Goal: Information Seeking & Learning: Learn about a topic

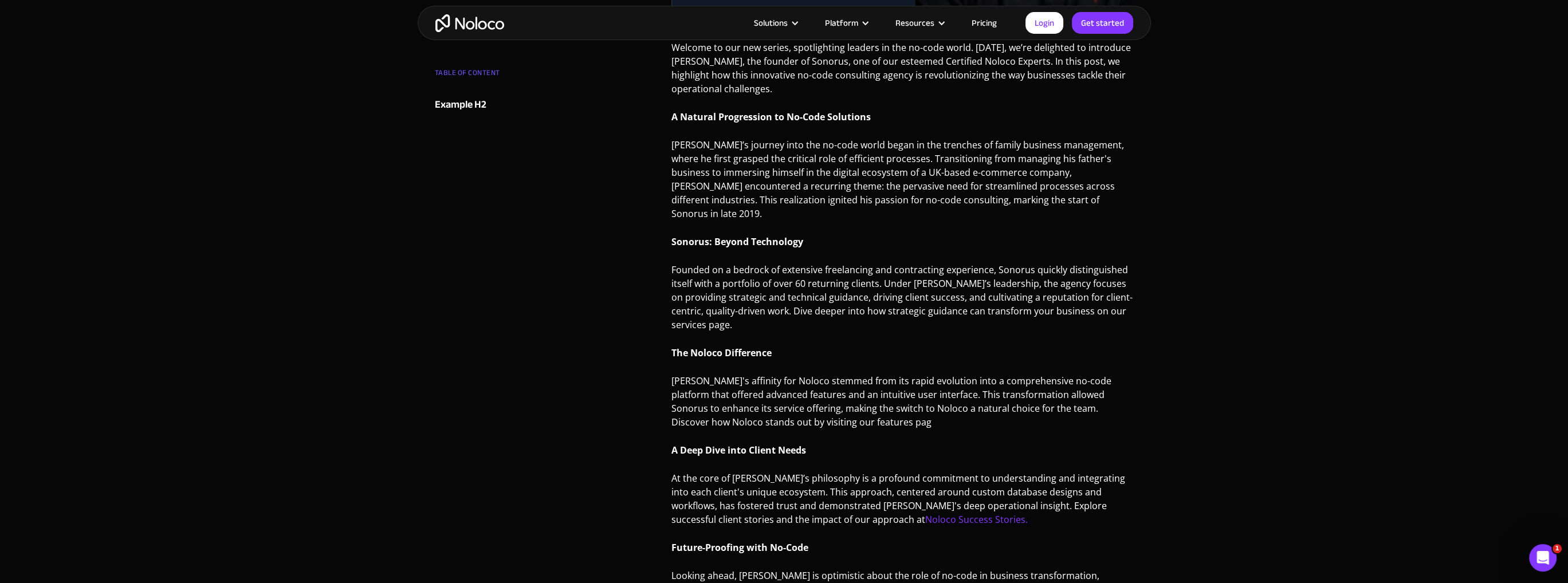
scroll to position [382, 0]
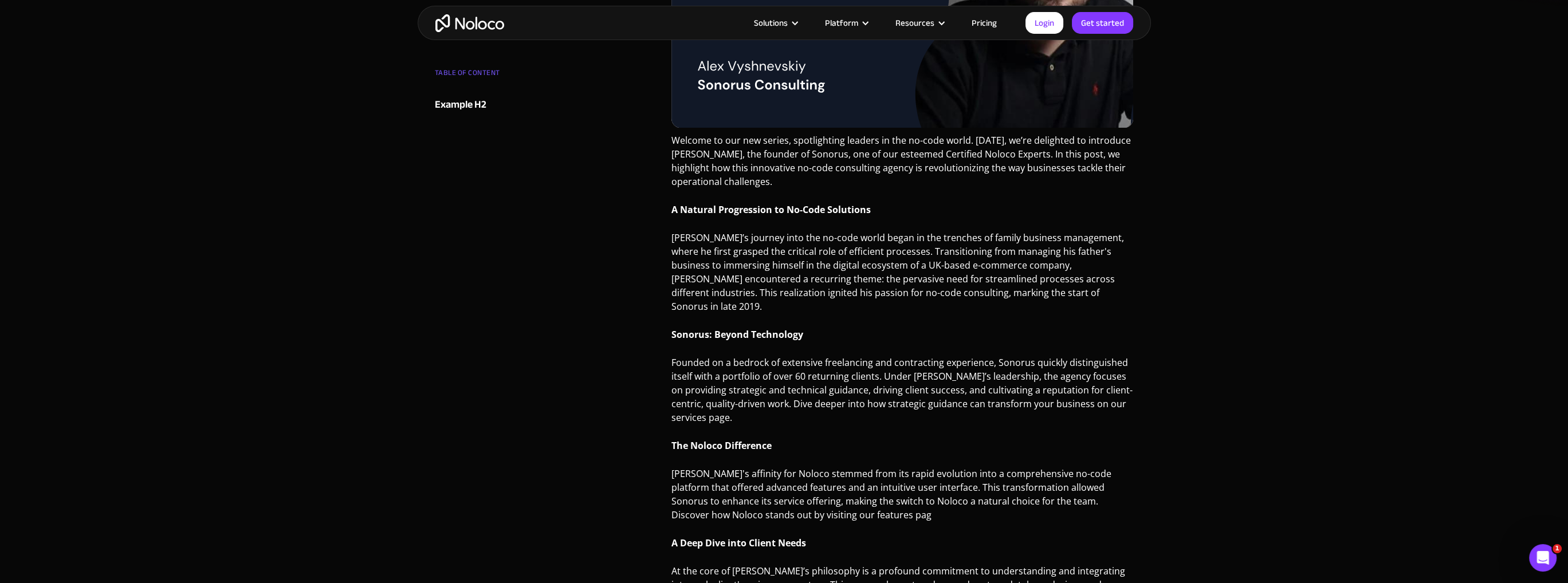
click at [693, 393] on p "Founded on a bedrock of extensive freelancing and contracting experience, Sonor…" at bounding box center [902, 394] width 462 height 78
click at [697, 386] on p "Founded on a bedrock of extensive freelancing and contracting experience, Sonor…" at bounding box center [902, 394] width 462 height 78
click at [397, 383] on div "Experts [DATE] Noloco Expert Spotlight: Sonorus Consulting [PERSON_NAME] Head o…" at bounding box center [784, 425] width 1568 height 1614
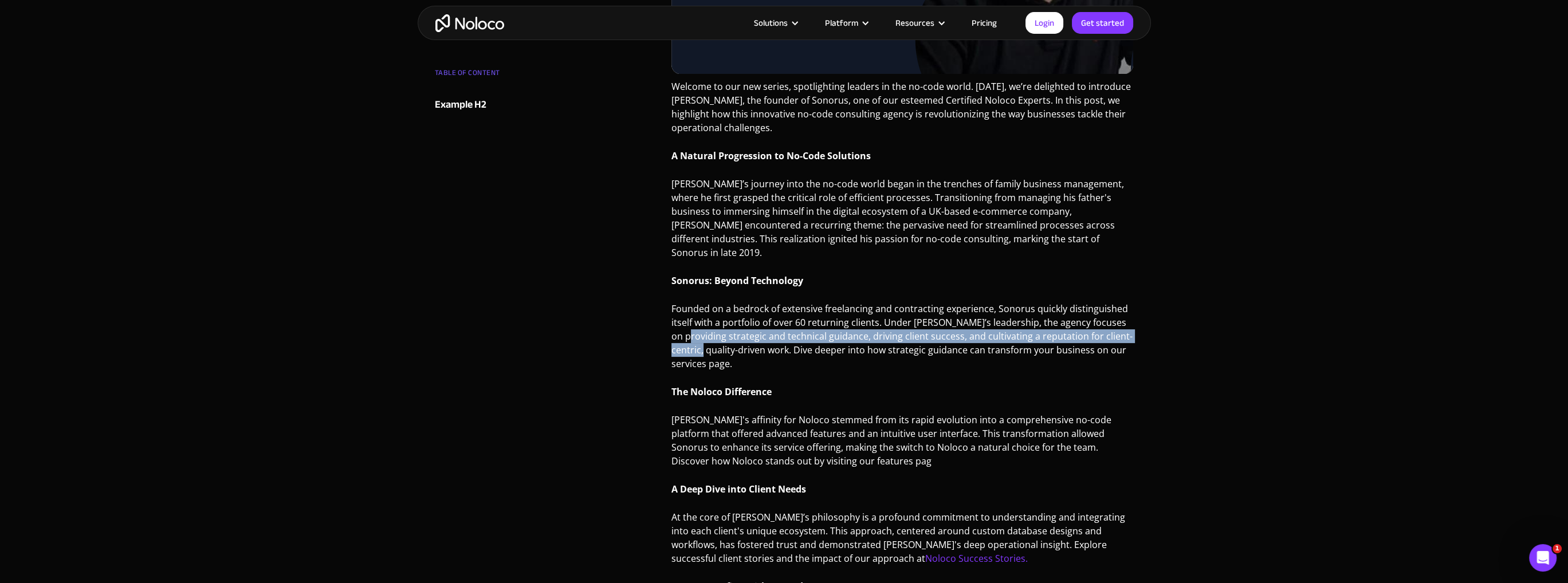
scroll to position [458, 0]
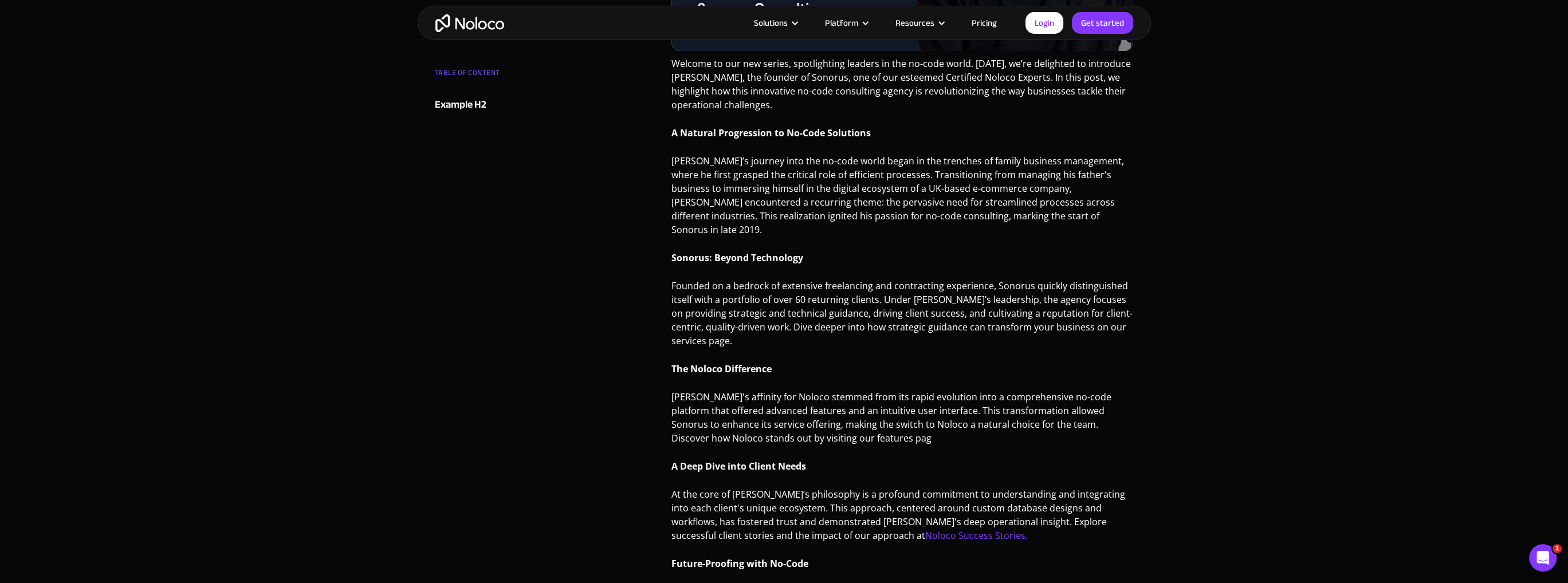
click at [770, 290] on p "Founded on a bedrock of extensive freelancing and contracting experience, Sonor…" at bounding box center [902, 317] width 462 height 78
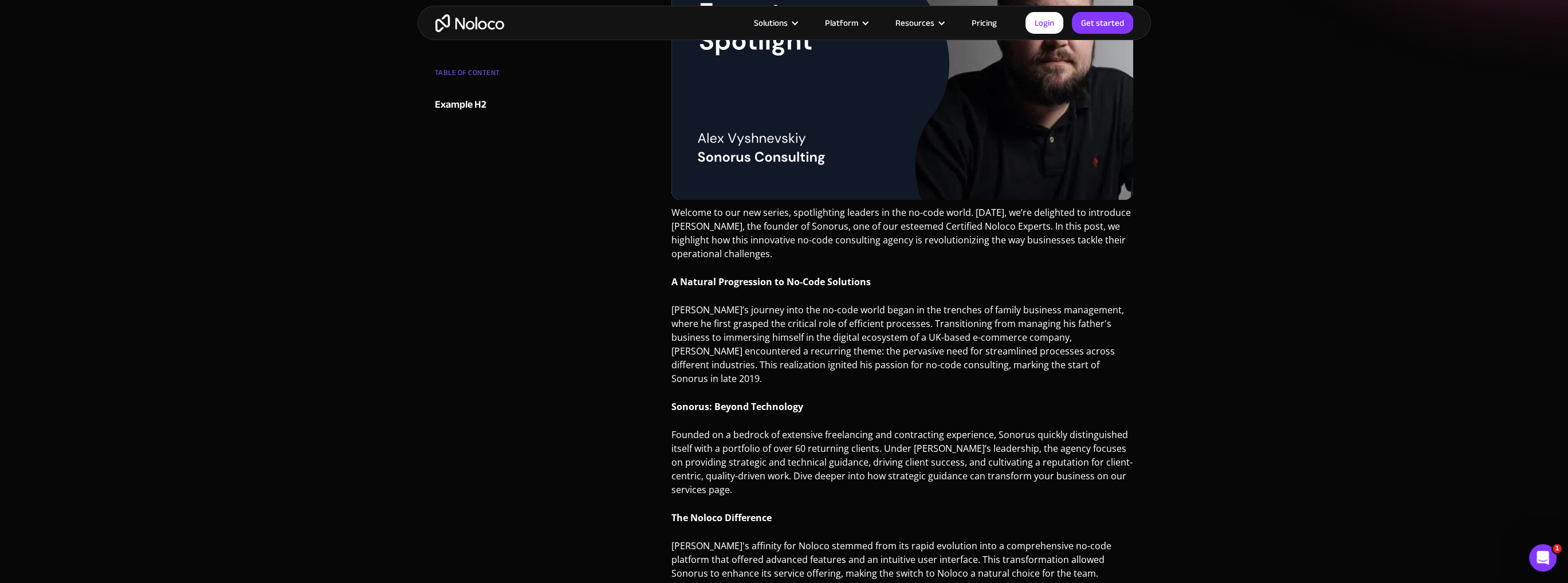
scroll to position [305, 0]
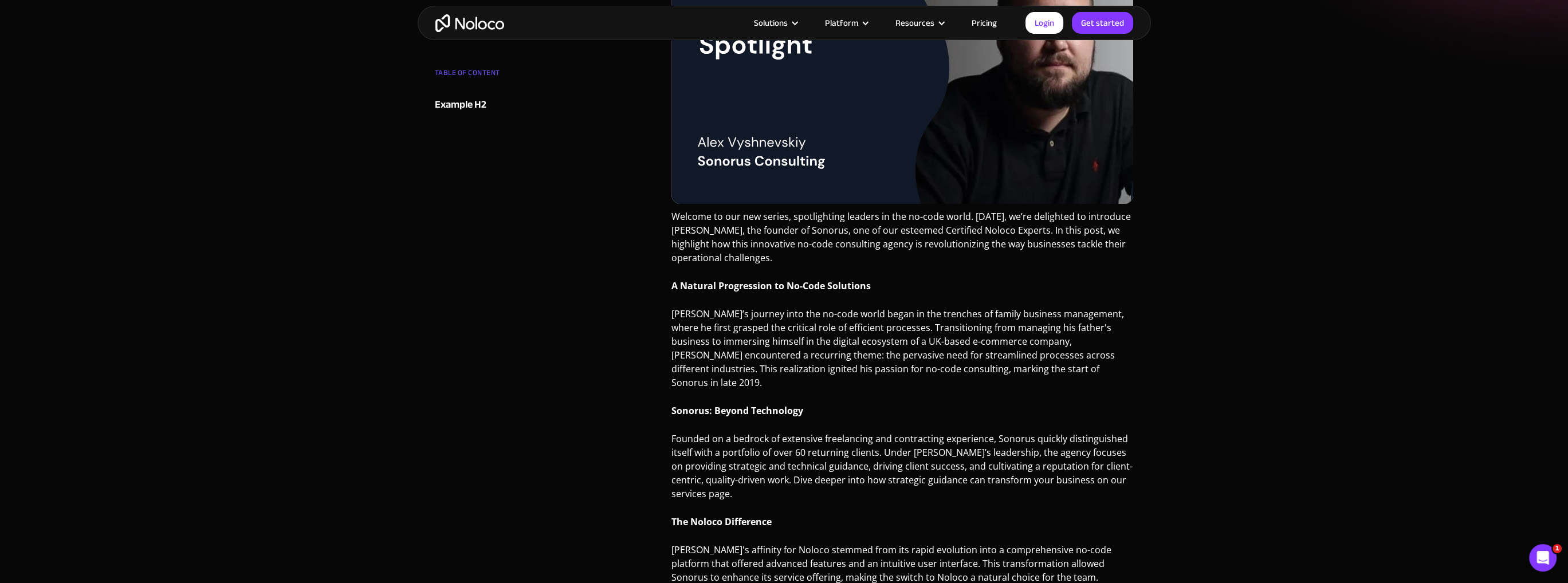
click at [614, 333] on div "TABLE OF CONTENT Example H2 Welcome to our new series, spotlighting leaders in …" at bounding box center [784, 586] width 711 height 1285
click at [788, 354] on p "[PERSON_NAME]’s journey into the no-code world began in the trenches of family …" at bounding box center [902, 352] width 462 height 91
drag, startPoint x: 811, startPoint y: 322, endPoint x: 818, endPoint y: 326, distance: 8.1
click at [818, 326] on p "[PERSON_NAME]’s journey into the no-code world began in the trenches of family …" at bounding box center [902, 352] width 462 height 91
click at [816, 325] on p "[PERSON_NAME]’s journey into the no-code world began in the trenches of family …" at bounding box center [902, 352] width 462 height 91
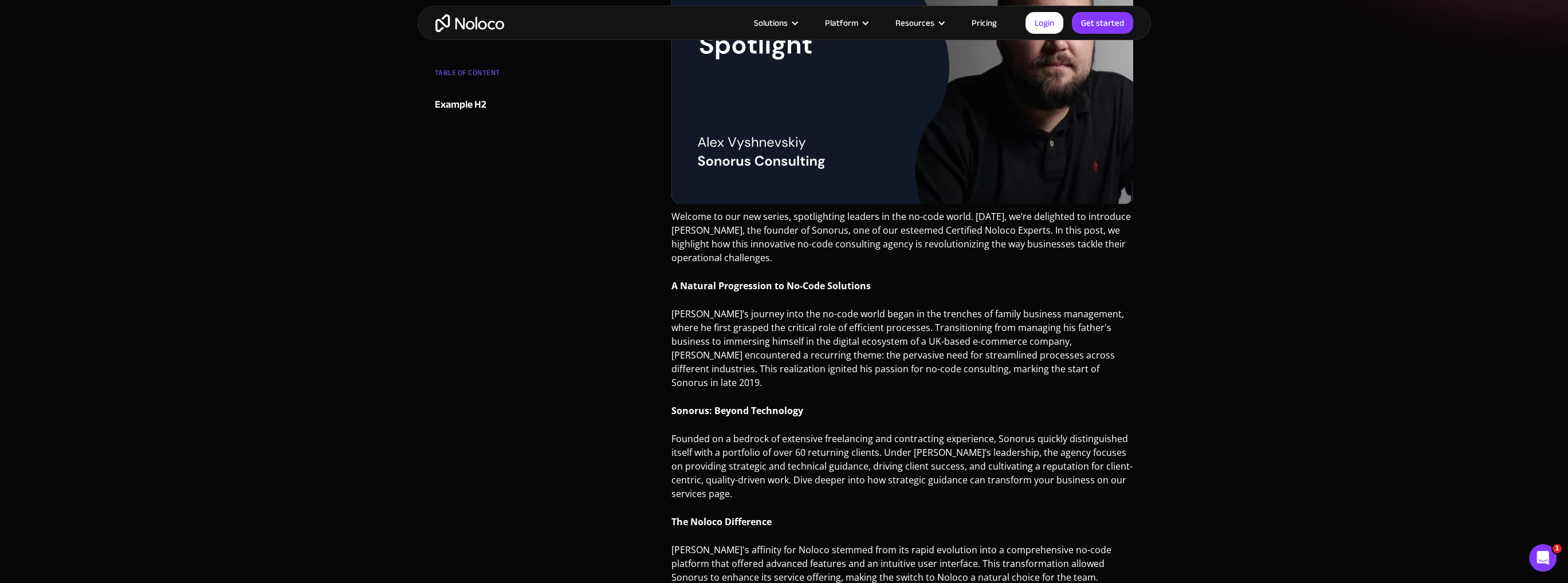
drag, startPoint x: 929, startPoint y: 406, endPoint x: 905, endPoint y: 390, distance: 28.8
click at [871, 404] on p "Sonorus: Beyond Technology" at bounding box center [902, 415] width 462 height 23
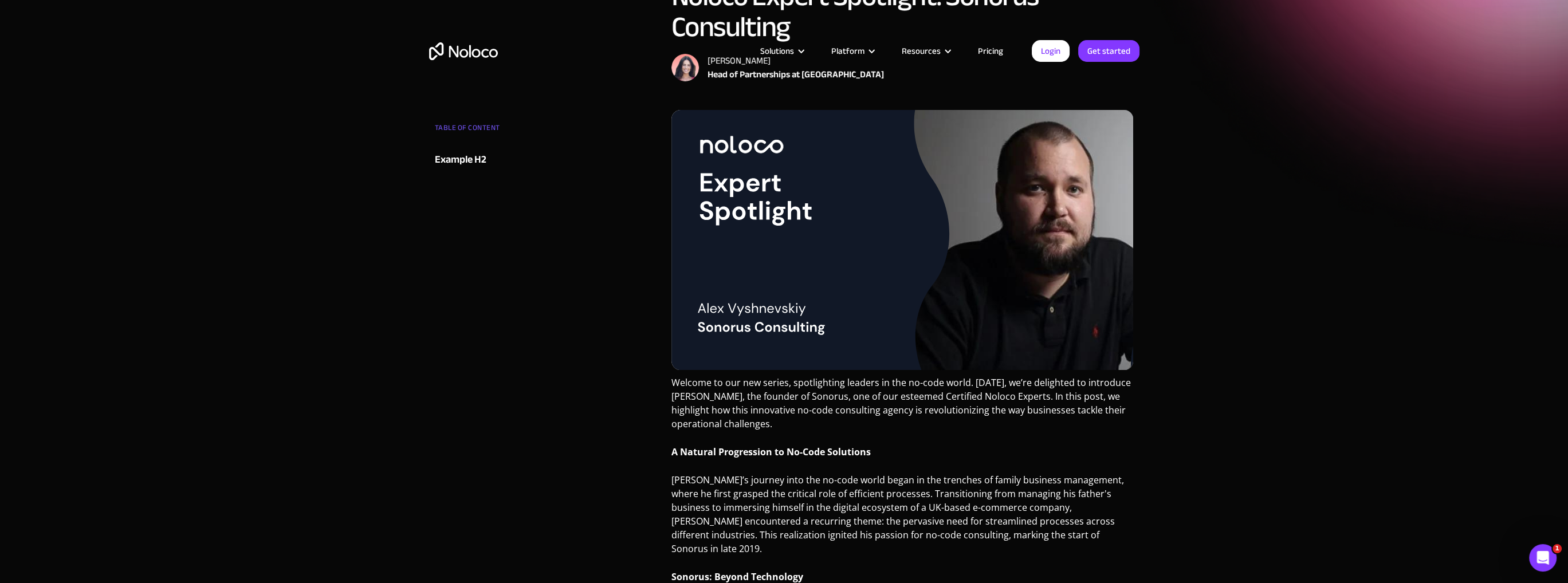
scroll to position [0, 0]
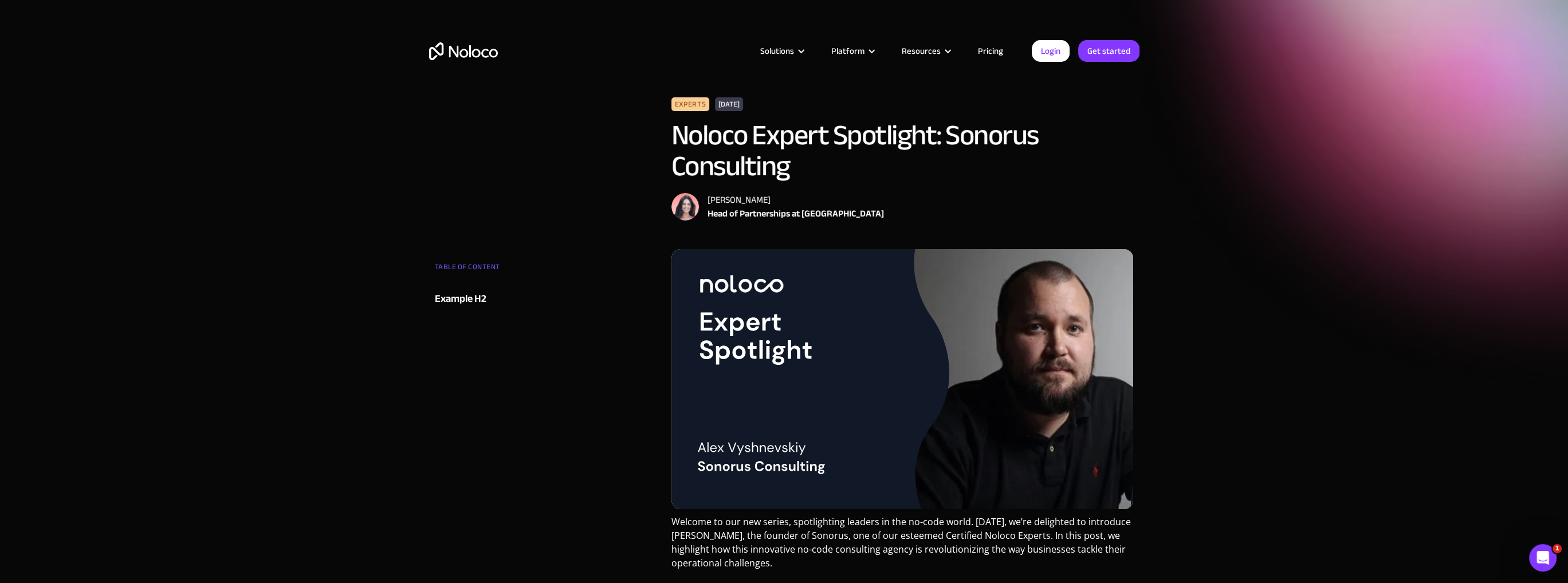
click at [678, 212] on img at bounding box center [684, 206] width 27 height 27
drag, startPoint x: 752, startPoint y: 200, endPoint x: 710, endPoint y: 200, distance: 42.0
click at [710, 200] on div "[PERSON_NAME]" at bounding box center [796, 200] width 177 height 14
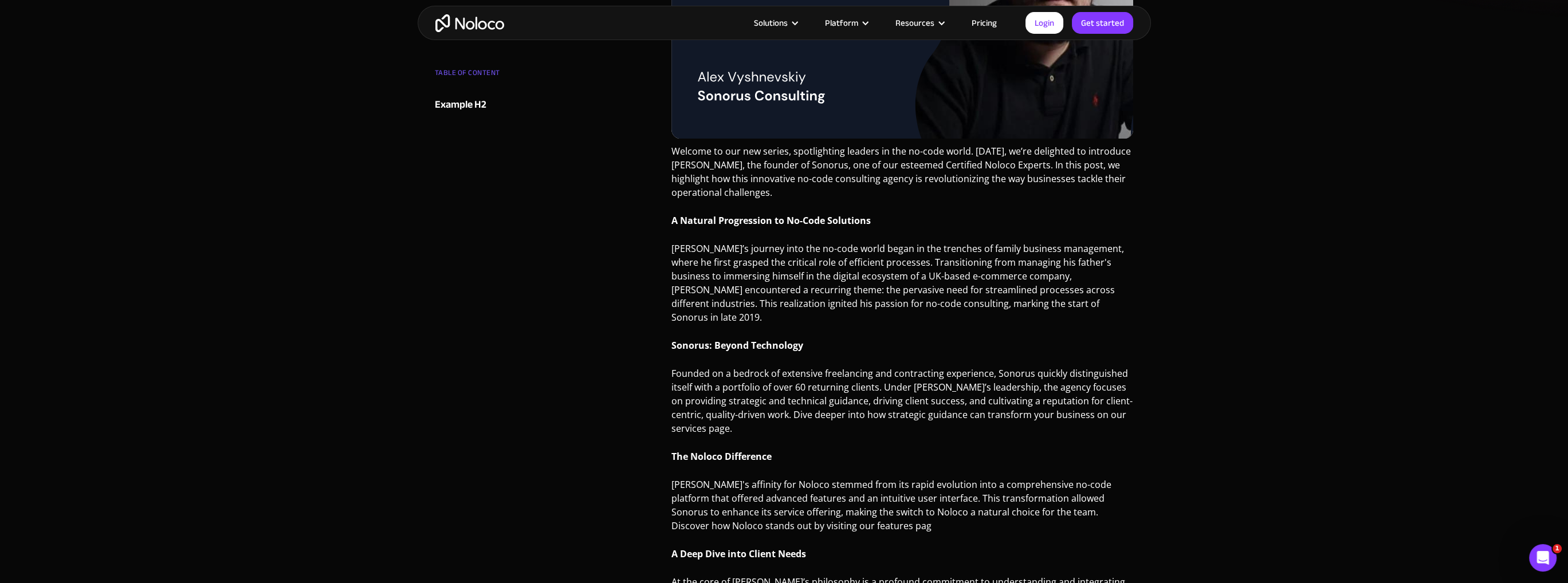
scroll to position [382, 0]
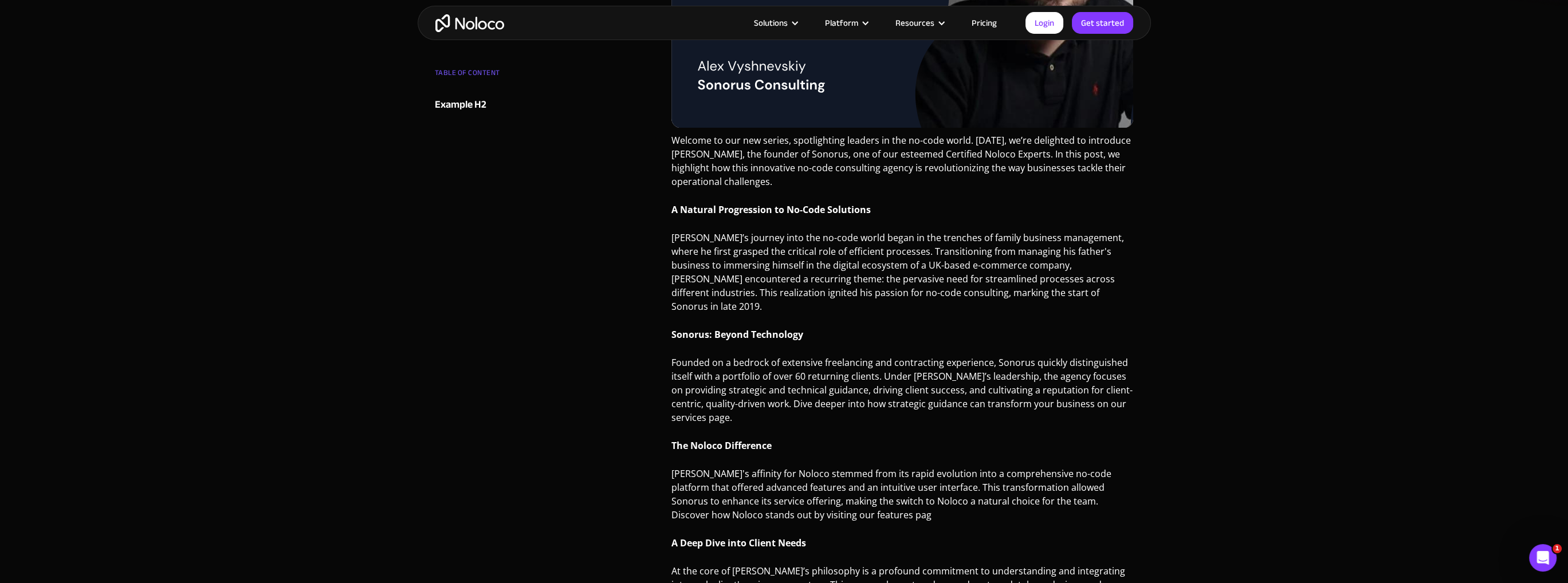
click at [798, 147] on p "Welcome to our new series, spotlighting leaders in the no-code world. [DATE], w…" at bounding box center [902, 165] width 462 height 64
click at [760, 170] on p "Welcome to our new series, spotlighting leaders in the no-code world. [DATE], w…" at bounding box center [902, 165] width 462 height 64
click at [765, 170] on p "Welcome to our new series, spotlighting leaders in the no-code world. [DATE], w…" at bounding box center [902, 165] width 462 height 64
click at [682, 262] on p "[PERSON_NAME]’s journey into the no-code world began in the trenches of family …" at bounding box center [902, 276] width 462 height 91
click at [778, 262] on p "[PERSON_NAME]’s journey into the no-code world began in the trenches of family …" at bounding box center [902, 276] width 462 height 91
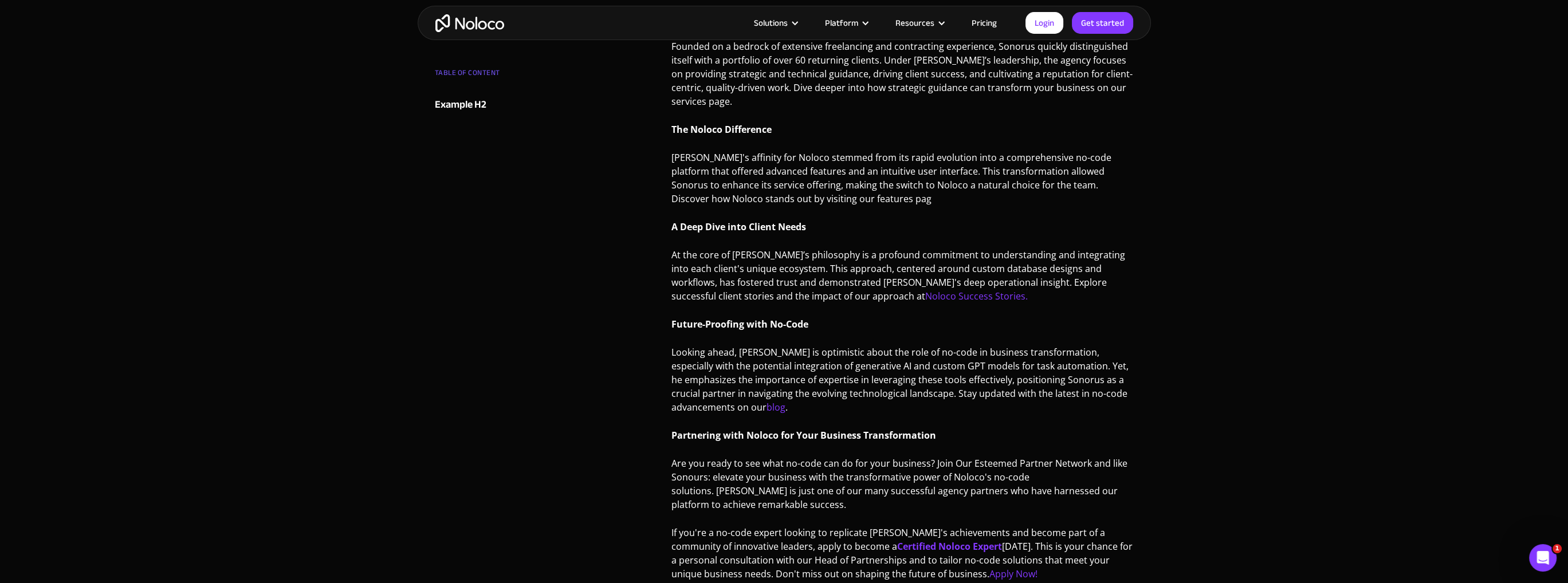
scroll to position [993, 0]
